Goal: Navigation & Orientation: Go to known website

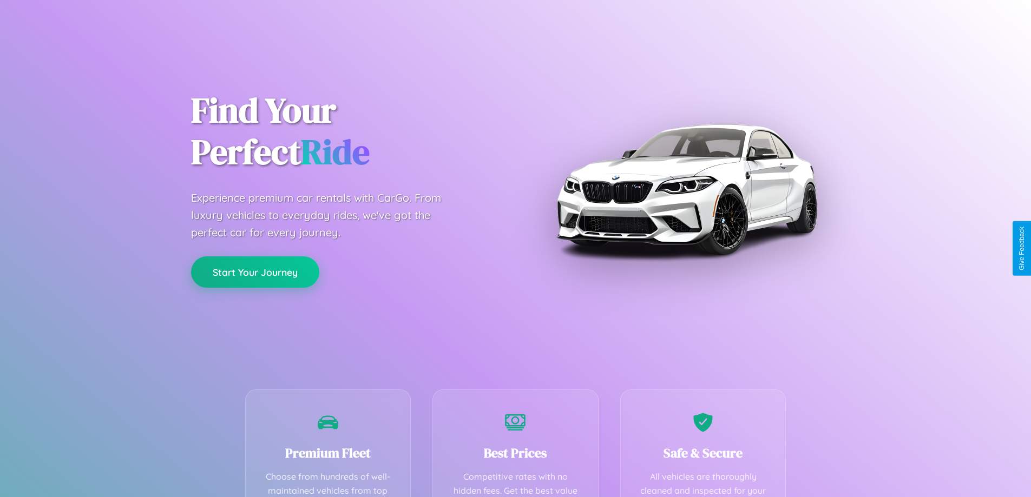
click at [255, 272] on button "Start Your Journey" at bounding box center [255, 272] width 128 height 31
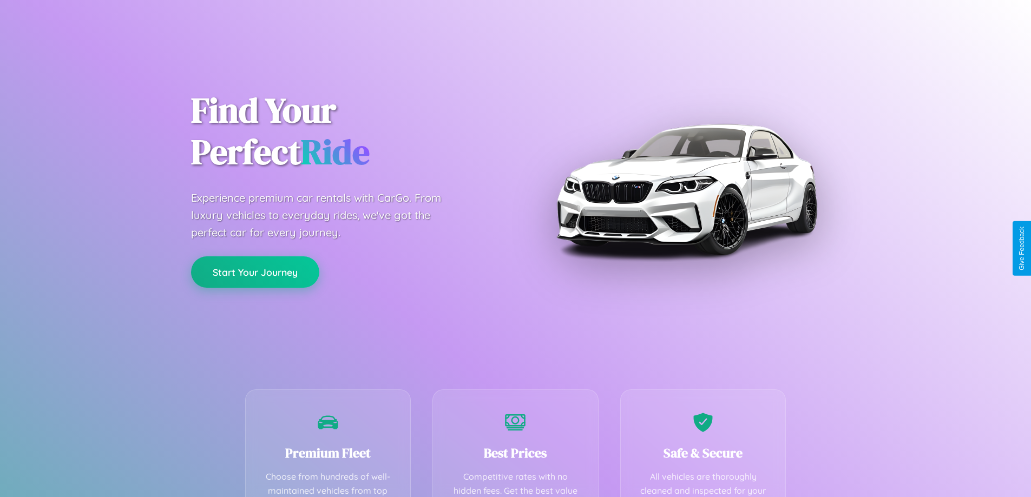
click at [255, 272] on button "Start Your Journey" at bounding box center [255, 272] width 128 height 31
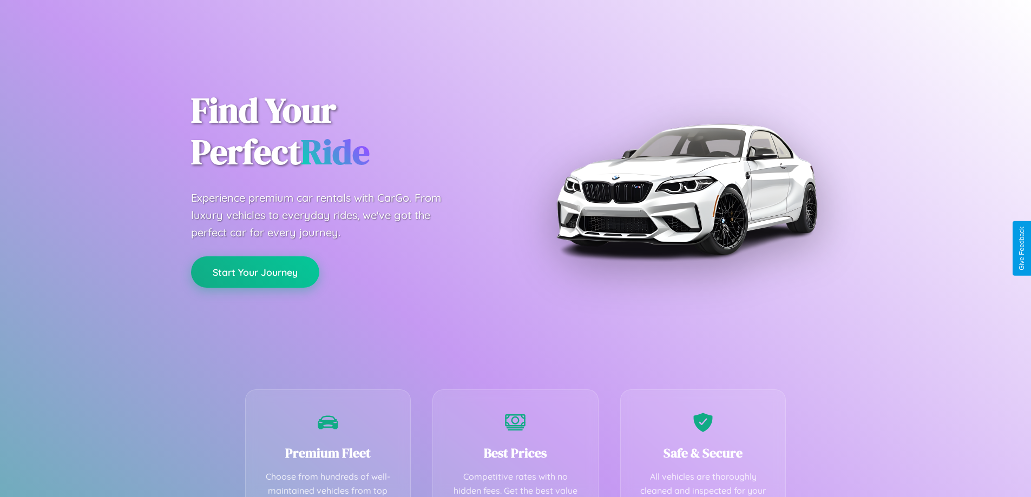
click at [255, 272] on button "Start Your Journey" at bounding box center [255, 272] width 128 height 31
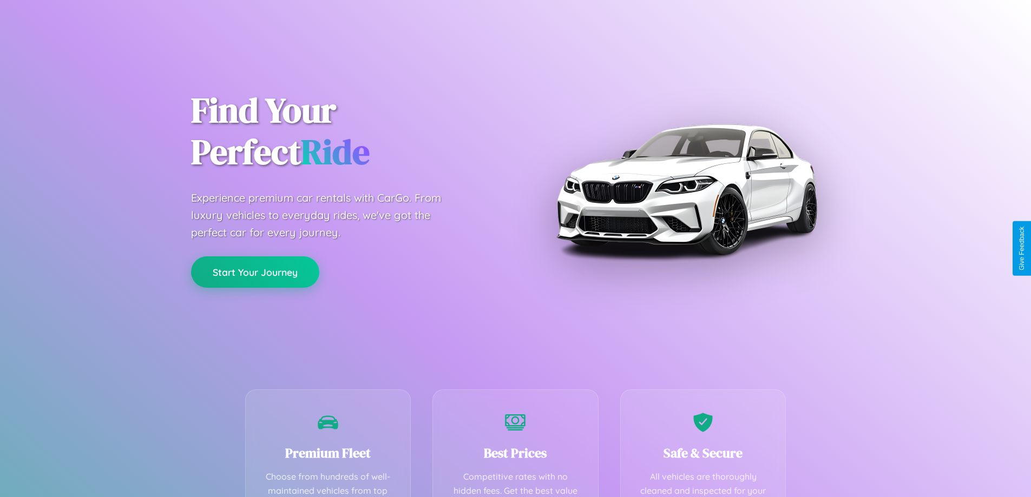
click at [255, 272] on button "Start Your Journey" at bounding box center [255, 272] width 128 height 31
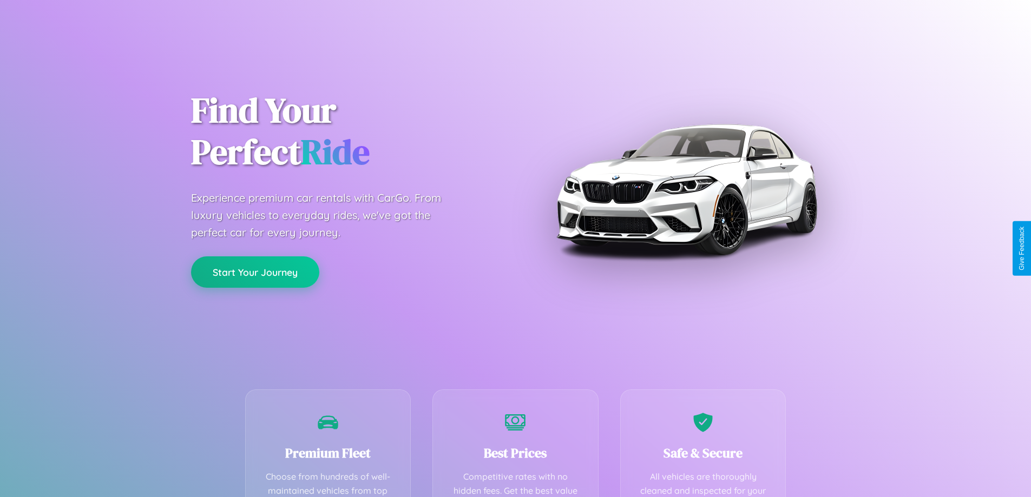
click at [255, 272] on button "Start Your Journey" at bounding box center [255, 272] width 128 height 31
